Goal: Task Accomplishment & Management: Complete application form

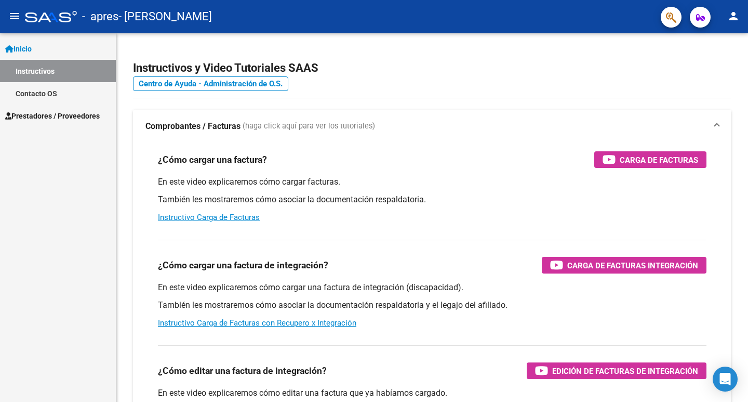
click at [732, 21] on mat-icon "person" at bounding box center [733, 16] width 12 height 12
click at [689, 41] on mat-icon "person" at bounding box center [695, 43] width 12 height 12
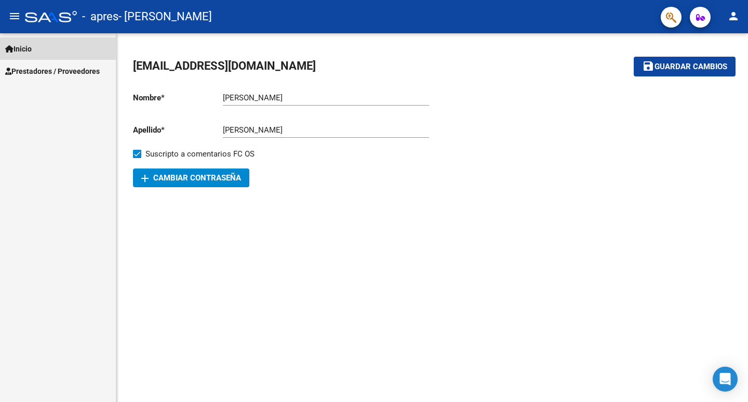
click at [28, 50] on span "Inicio" at bounding box center [18, 48] width 26 height 11
click at [12, 20] on mat-icon "menu" at bounding box center [14, 16] width 12 height 12
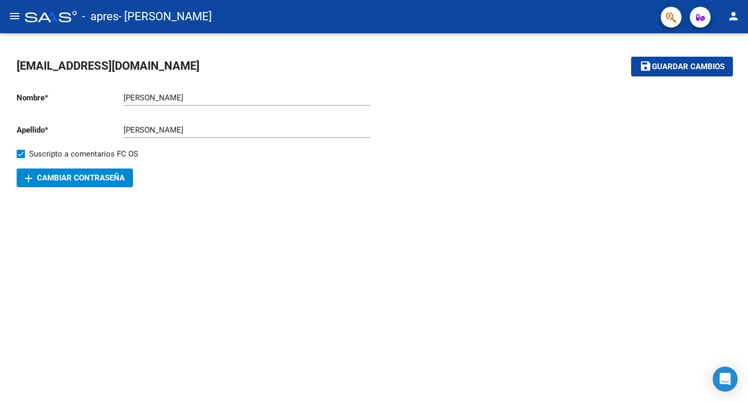
click at [17, 25] on button "menu" at bounding box center [14, 16] width 21 height 21
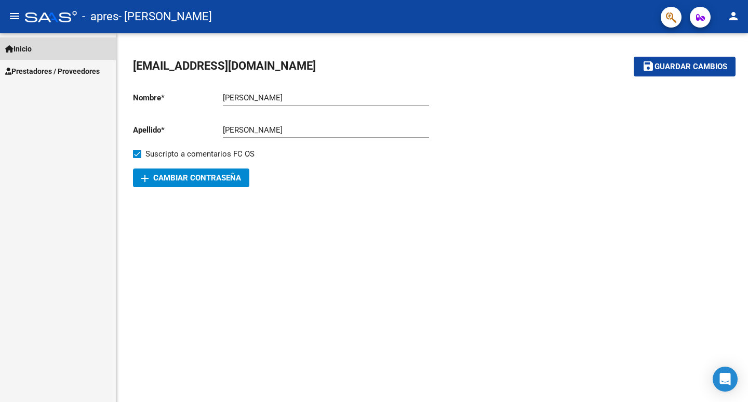
click at [32, 52] on span "Inicio" at bounding box center [18, 48] width 26 height 11
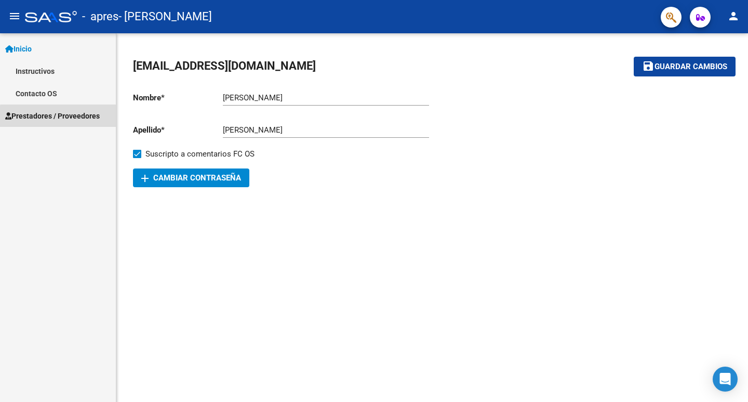
click at [73, 118] on span "Prestadores / Proveedores" at bounding box center [52, 115] width 95 height 11
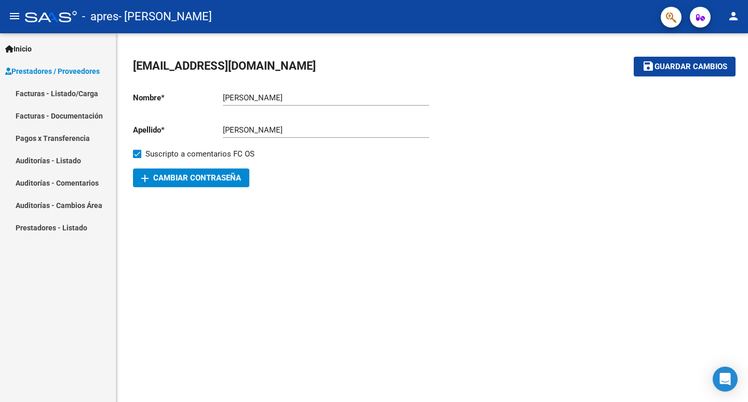
click at [68, 90] on link "Facturas - Listado/Carga" at bounding box center [58, 93] width 116 height 22
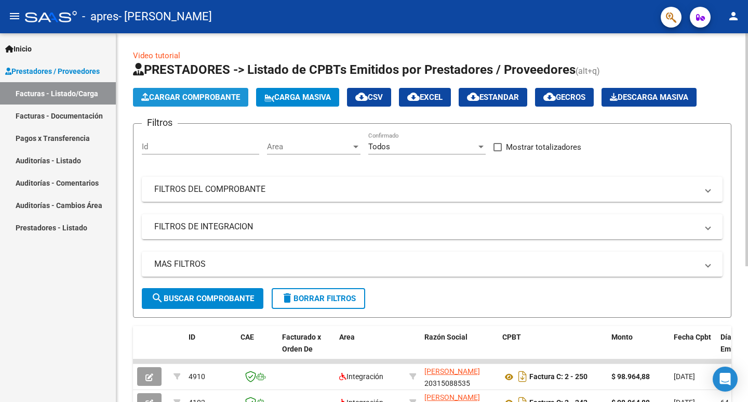
click at [210, 104] on button "Cargar Comprobante" at bounding box center [190, 97] width 115 height 19
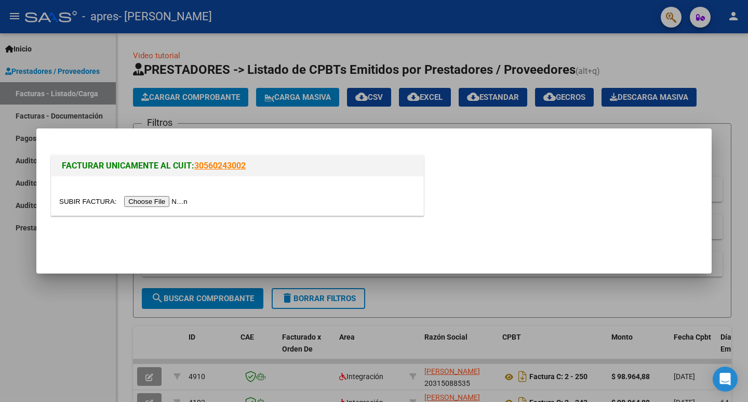
click at [161, 202] on input "file" at bounding box center [124, 201] width 131 height 11
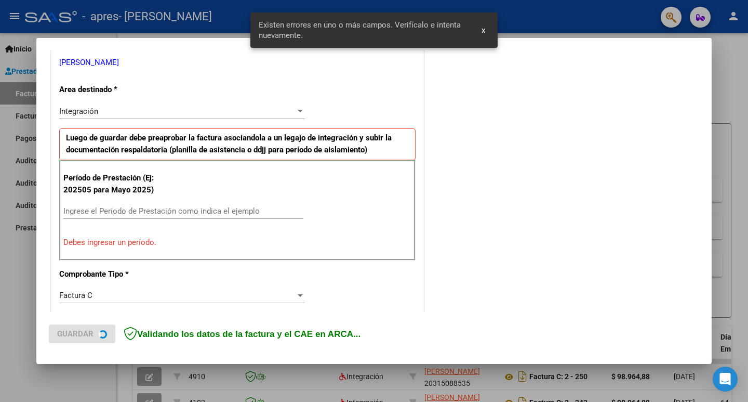
scroll to position [232, 0]
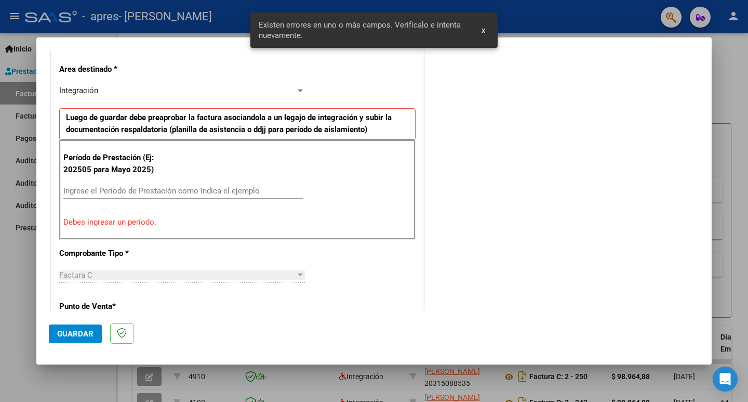
click at [114, 191] on input "Ingrese el Período de Prestación como indica el ejemplo" at bounding box center [183, 190] width 240 height 9
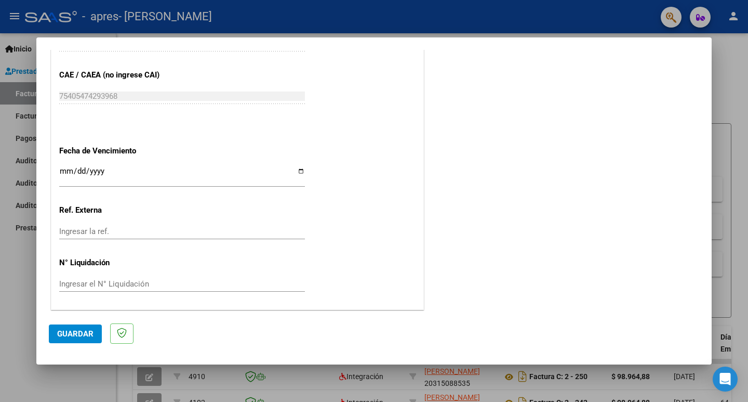
scroll to position [654, 0]
type input "202509"
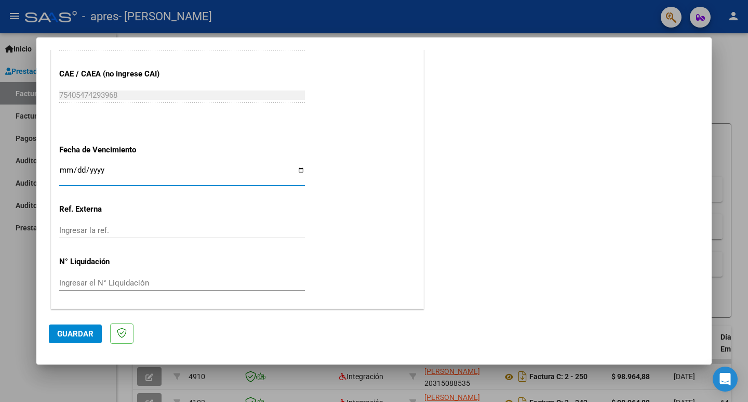
click at [66, 171] on input "Ingresar la fecha" at bounding box center [182, 174] width 246 height 17
click at [296, 172] on input "Ingresar la fecha" at bounding box center [182, 174] width 246 height 17
type input "[DATE]"
click at [92, 329] on span "Guardar" at bounding box center [75, 333] width 36 height 9
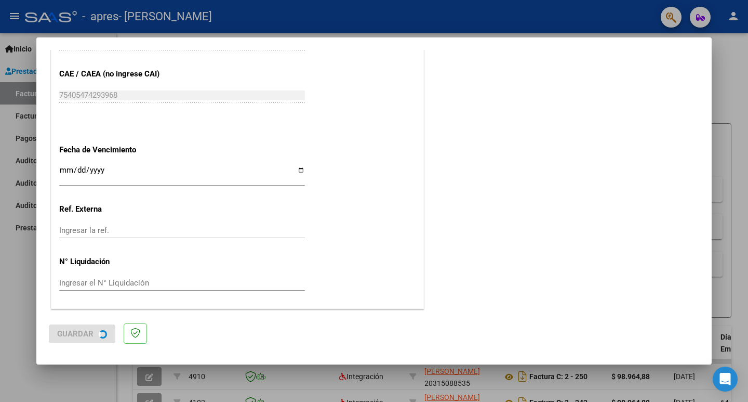
scroll to position [0, 0]
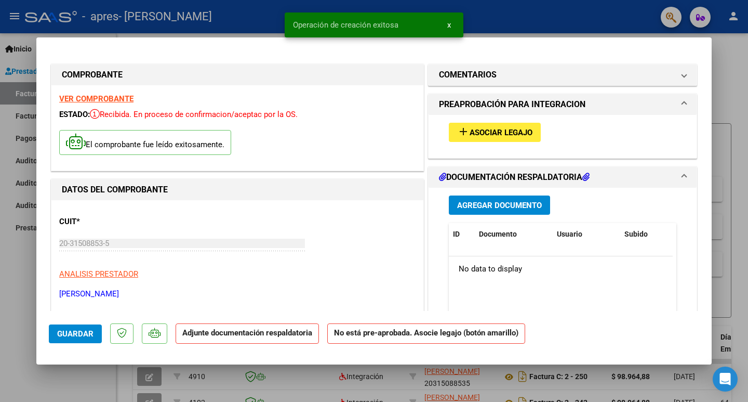
click at [490, 128] on span "Asociar Legajo" at bounding box center [501, 132] width 63 height 9
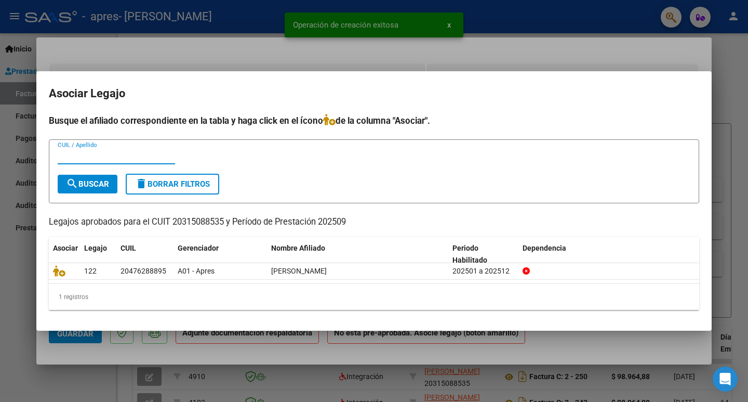
click at [97, 160] on input "CUIL / Apellido" at bounding box center [116, 155] width 117 height 9
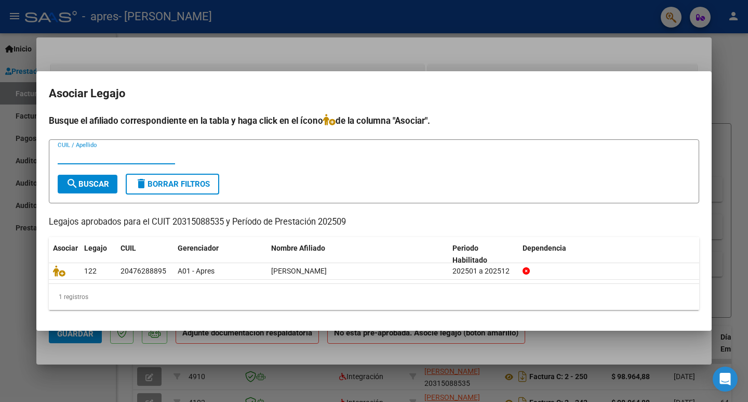
click at [85, 156] on input "CUIL / Apellido" at bounding box center [116, 155] width 117 height 9
click at [141, 161] on div "CUIL / Apellido" at bounding box center [116, 156] width 117 height 16
type input "[PERSON_NAME]"
click at [98, 185] on span "search Buscar" at bounding box center [87, 183] width 43 height 9
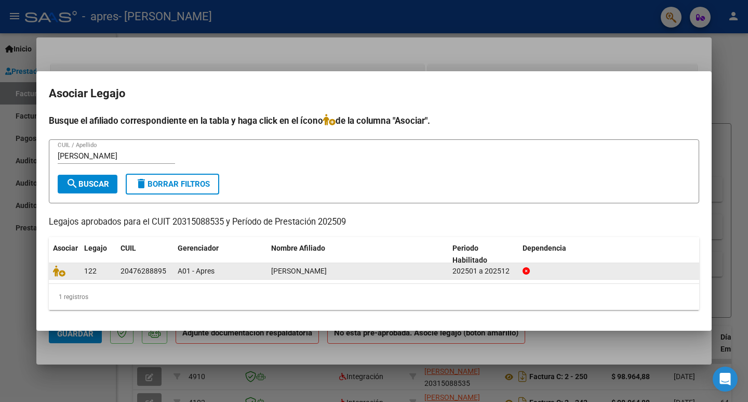
click at [301, 270] on span "[PERSON_NAME]" at bounding box center [299, 271] width 56 height 8
click at [282, 270] on span "[PERSON_NAME]" at bounding box center [299, 271] width 56 height 8
click at [633, 266] on div at bounding box center [609, 271] width 173 height 12
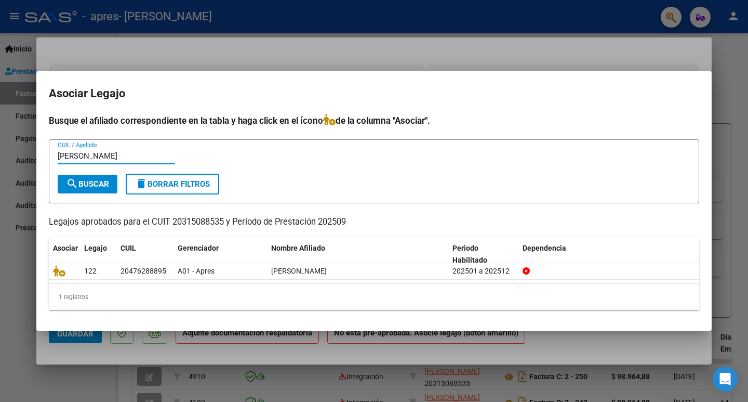
drag, startPoint x: 96, startPoint y: 156, endPoint x: 37, endPoint y: 150, distance: 59.5
click at [37, 150] on mat-dialog-content "Busque el afiliado correspondiente en la tabla y haga click en el ícono de la c…" at bounding box center [373, 216] width 675 height 204
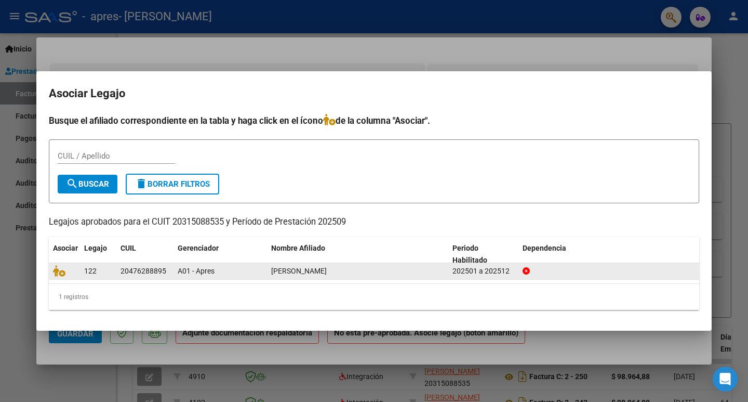
click at [327, 274] on span "[PERSON_NAME]" at bounding box center [299, 271] width 56 height 8
click at [63, 273] on icon at bounding box center [59, 270] width 12 height 11
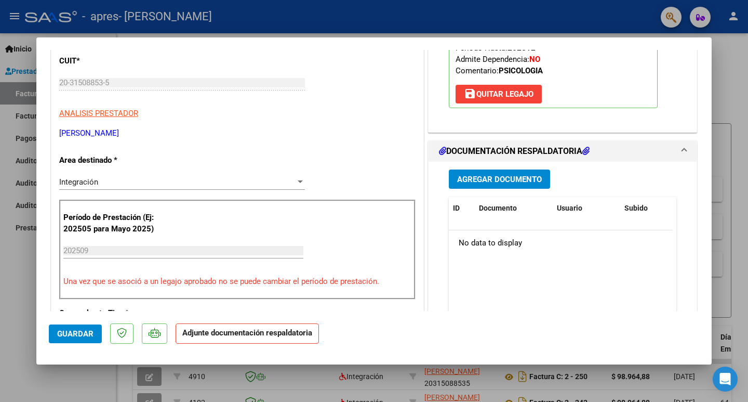
scroll to position [208, 0]
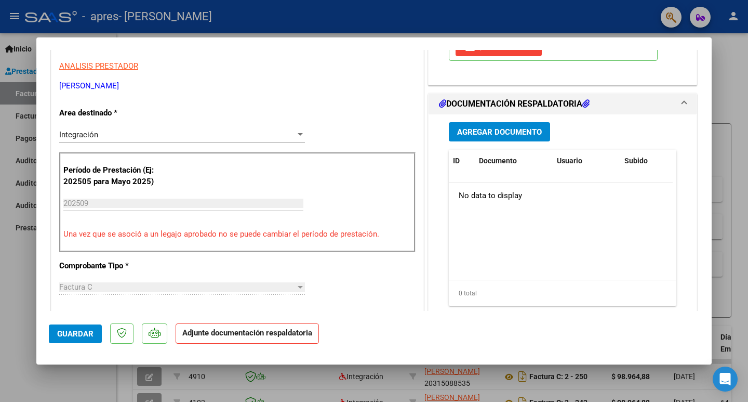
click at [506, 135] on span "Agregar Documento" at bounding box center [499, 131] width 85 height 9
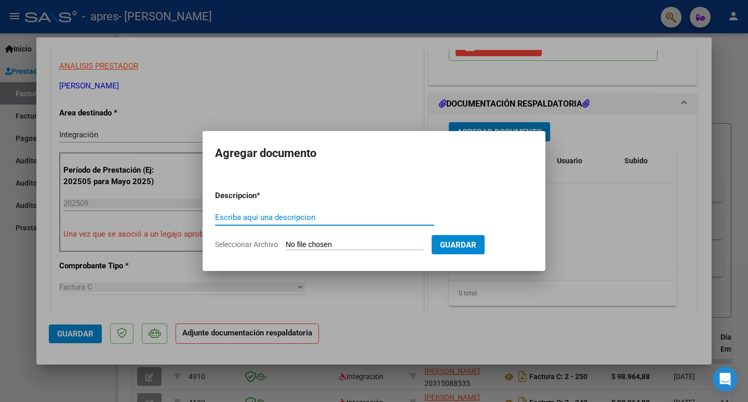
click at [311, 216] on input "Escriba aquí una descripcion" at bounding box center [324, 216] width 219 height 9
type input "Planilla de Asistencia Septiembre 2025"
click at [415, 242] on input "Seleccionar Archivo" at bounding box center [355, 245] width 138 height 10
type input "C:\fakepath\Apres - [DATE].pdf"
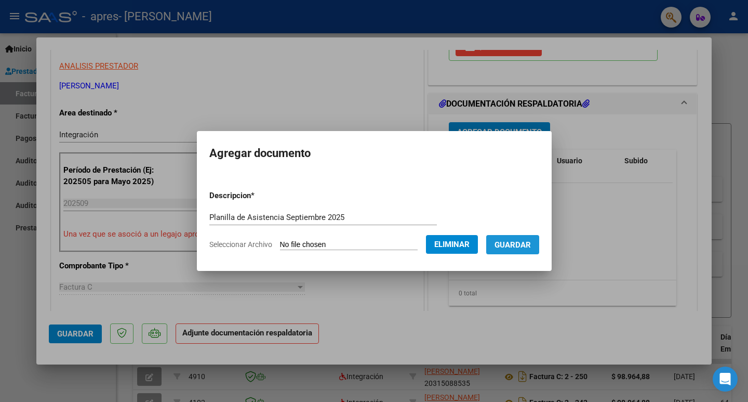
click at [531, 244] on span "Guardar" at bounding box center [513, 244] width 36 height 9
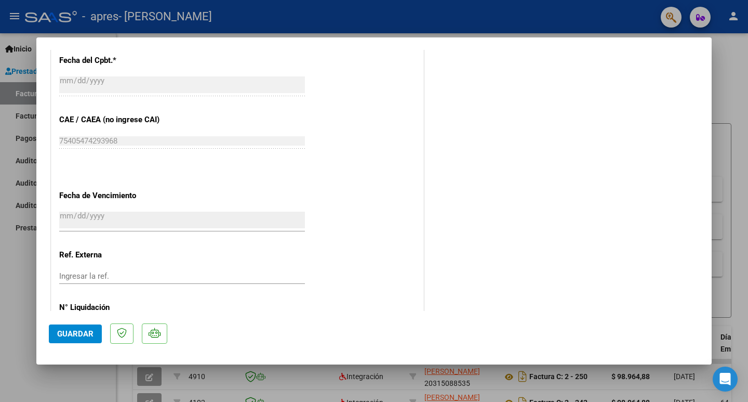
scroll to position [669, 0]
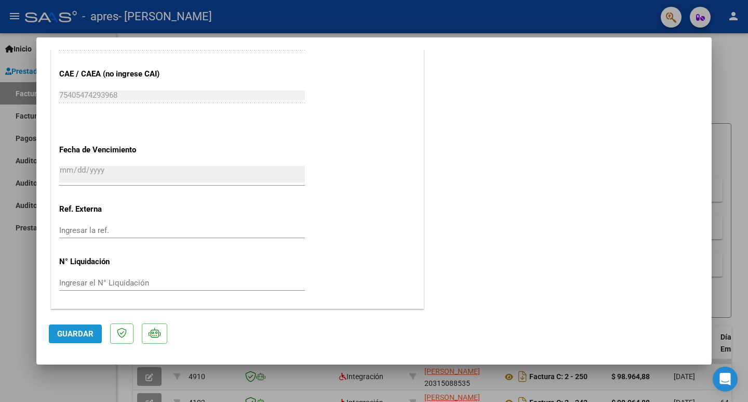
click at [82, 330] on span "Guardar" at bounding box center [75, 333] width 36 height 9
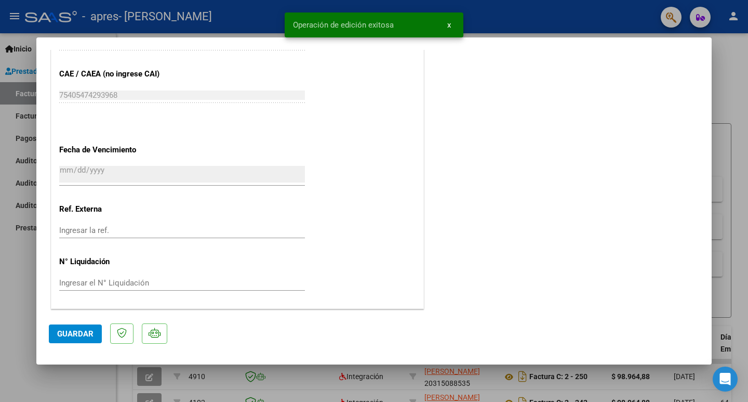
click at [742, 92] on div at bounding box center [374, 201] width 748 height 402
type input "$ 0,00"
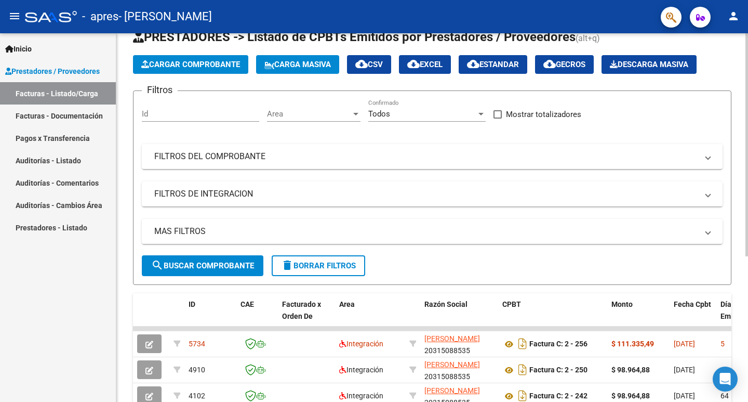
scroll to position [0, 0]
